Goal: Task Accomplishment & Management: Use online tool/utility

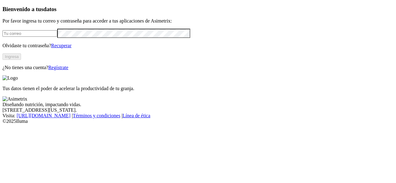
type input "[EMAIL_ADDRESS][DOMAIN_NAME]"
click at [21, 60] on button "Ingresa" at bounding box center [11, 57] width 19 height 6
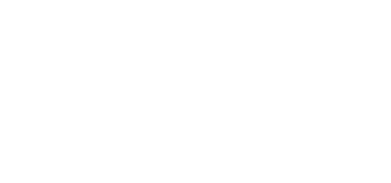
scroll to position [43, 0]
